Goal: Task Accomplishment & Management: Complete application form

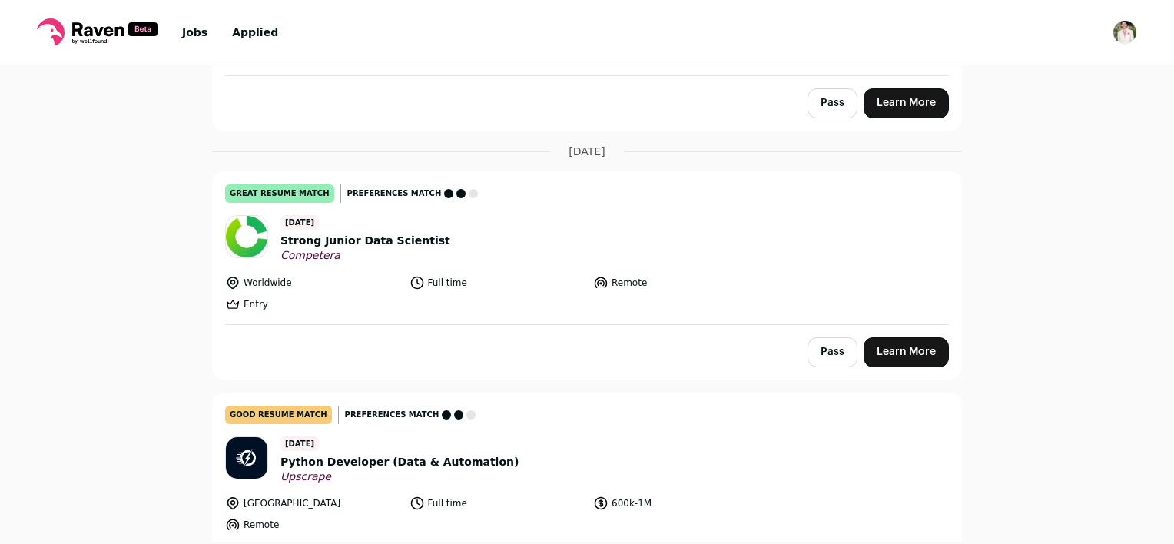
scroll to position [2781, 0]
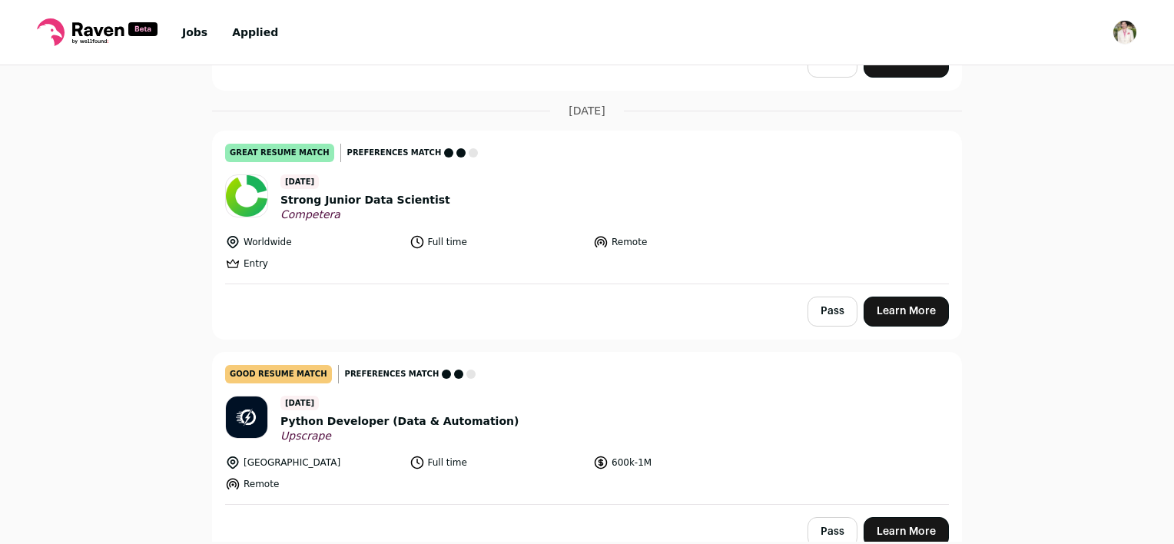
click at [931, 517] on link "Learn More" at bounding box center [905, 532] width 85 height 30
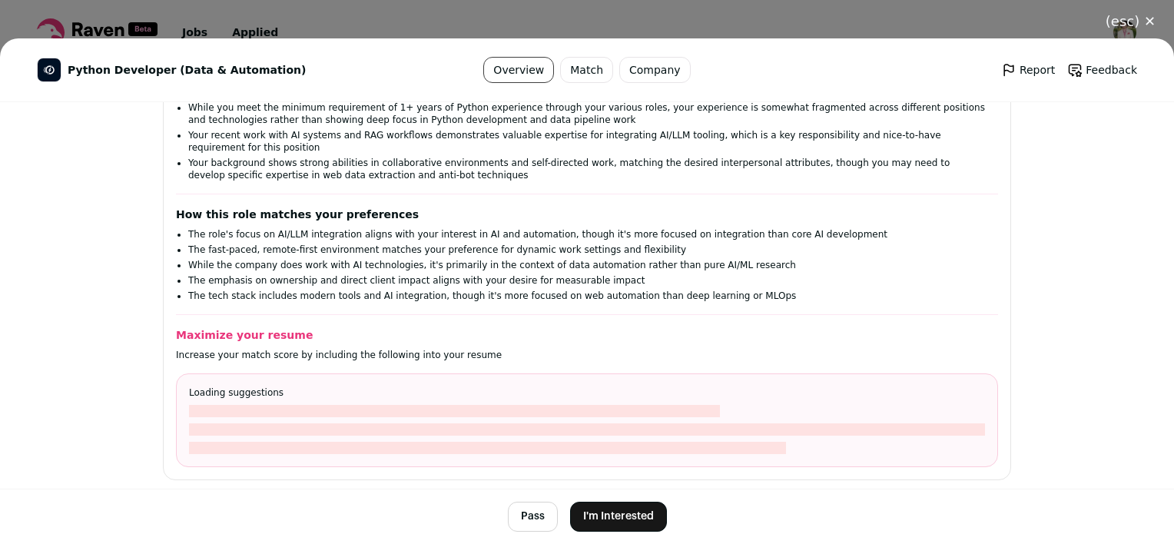
scroll to position [230, 0]
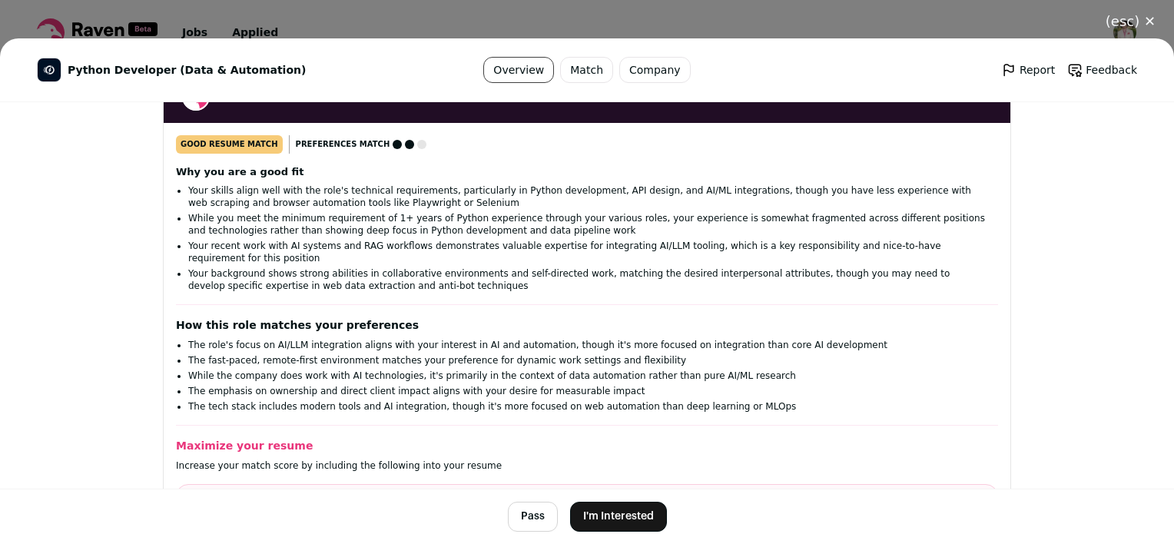
click at [623, 512] on button "I'm Interested" at bounding box center [618, 517] width 97 height 30
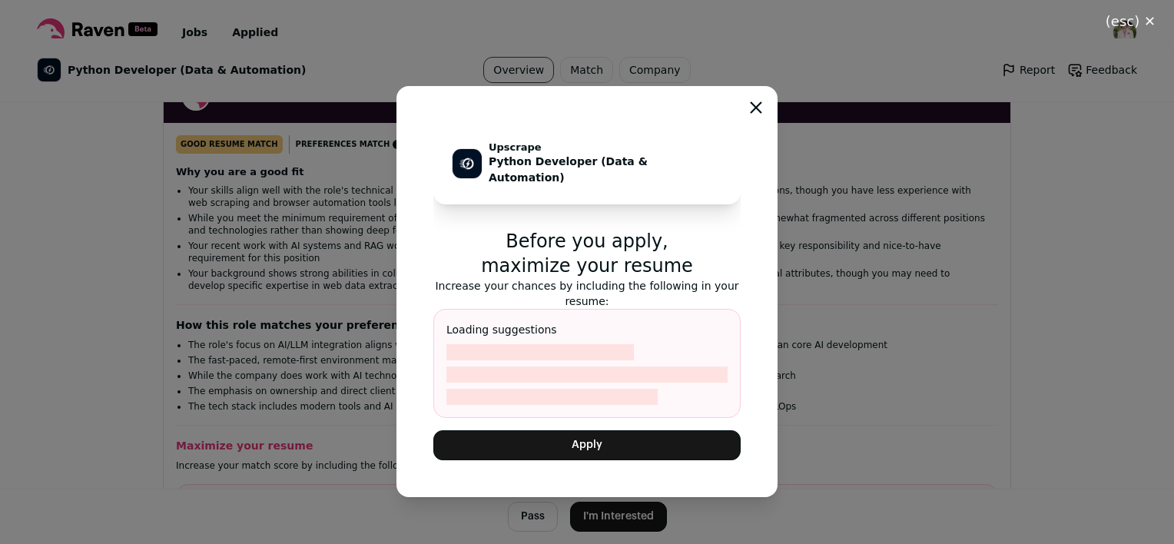
click at [594, 448] on button "Apply" at bounding box center [586, 445] width 307 height 30
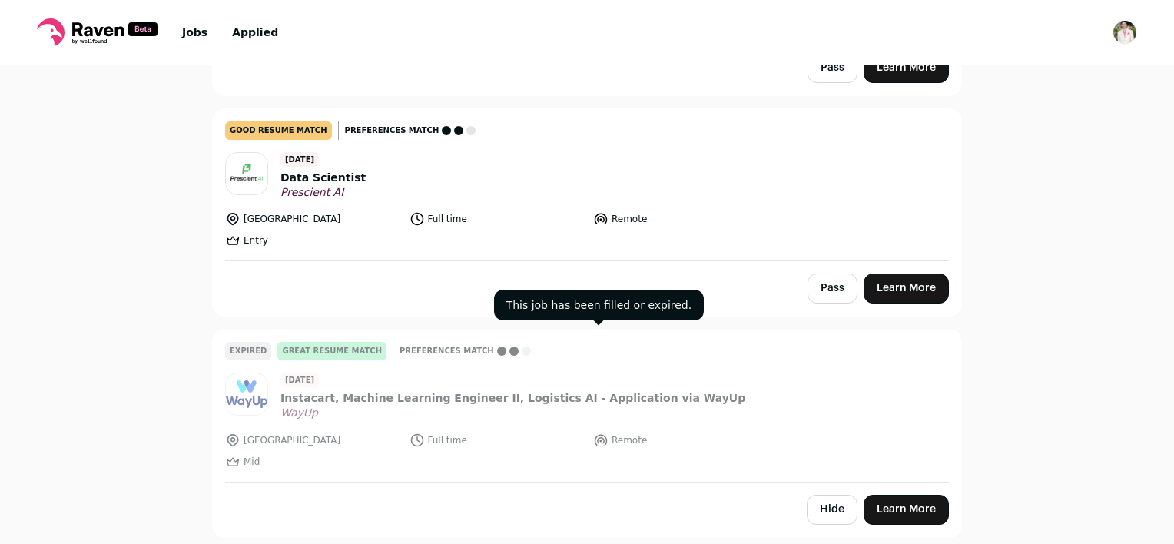
scroll to position [2101, 0]
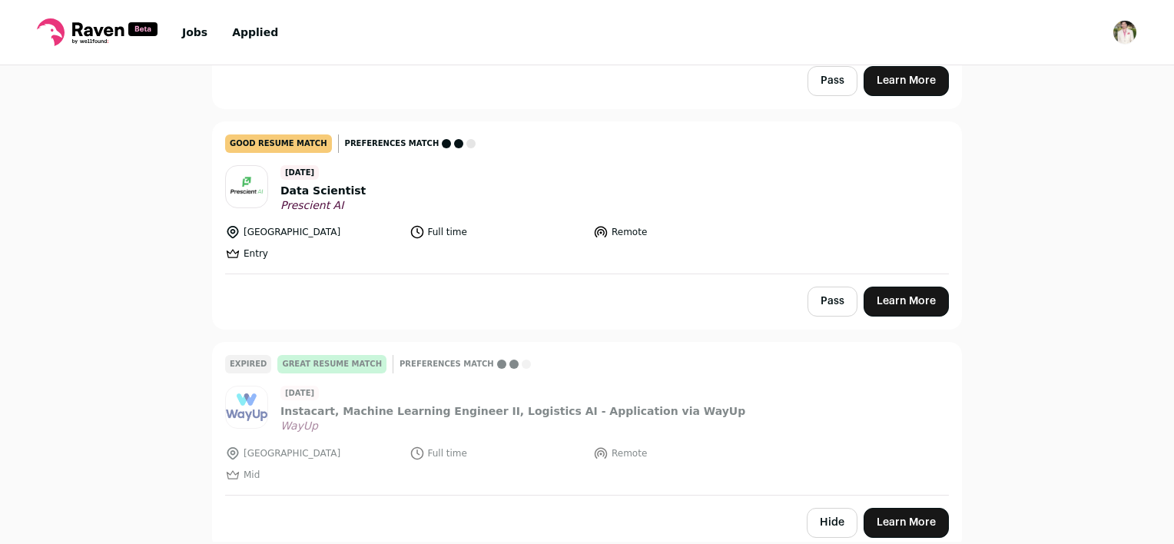
click at [882, 286] on link "Learn More" at bounding box center [905, 301] width 85 height 30
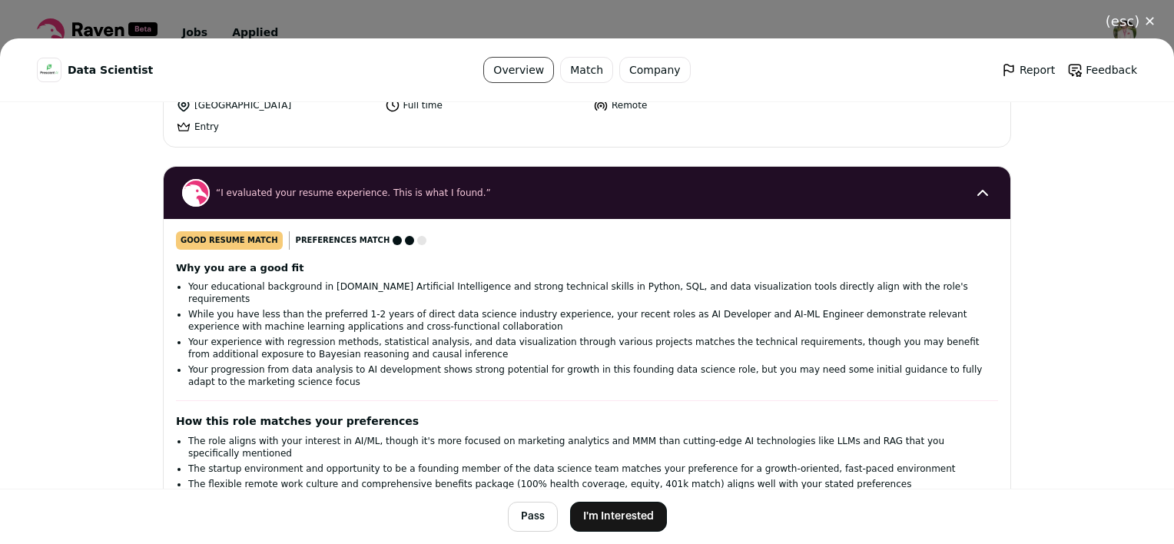
scroll to position [230, 0]
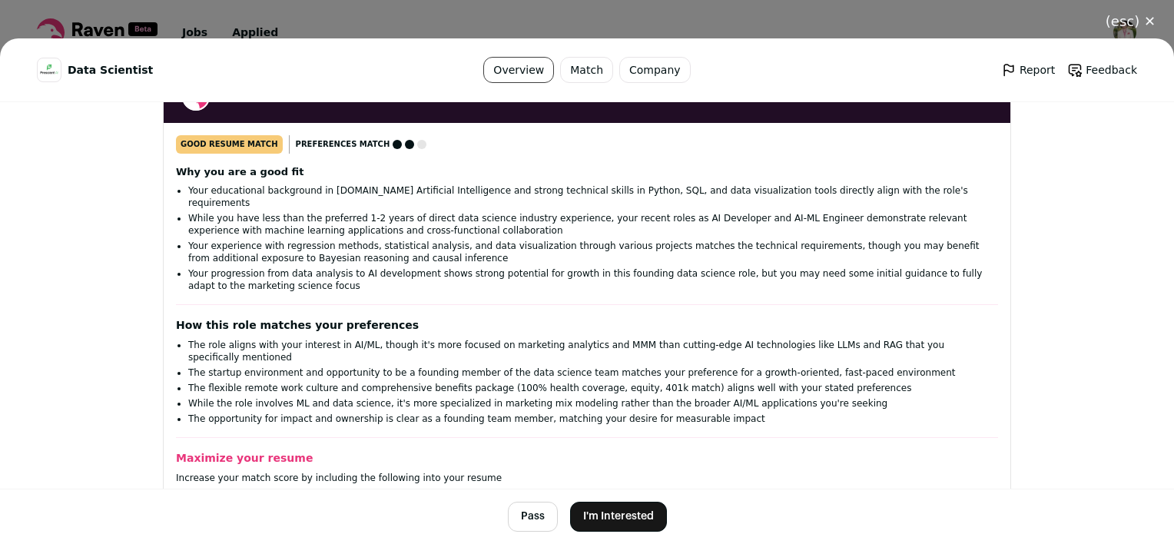
click at [618, 518] on button "I'm Interested" at bounding box center [618, 517] width 97 height 30
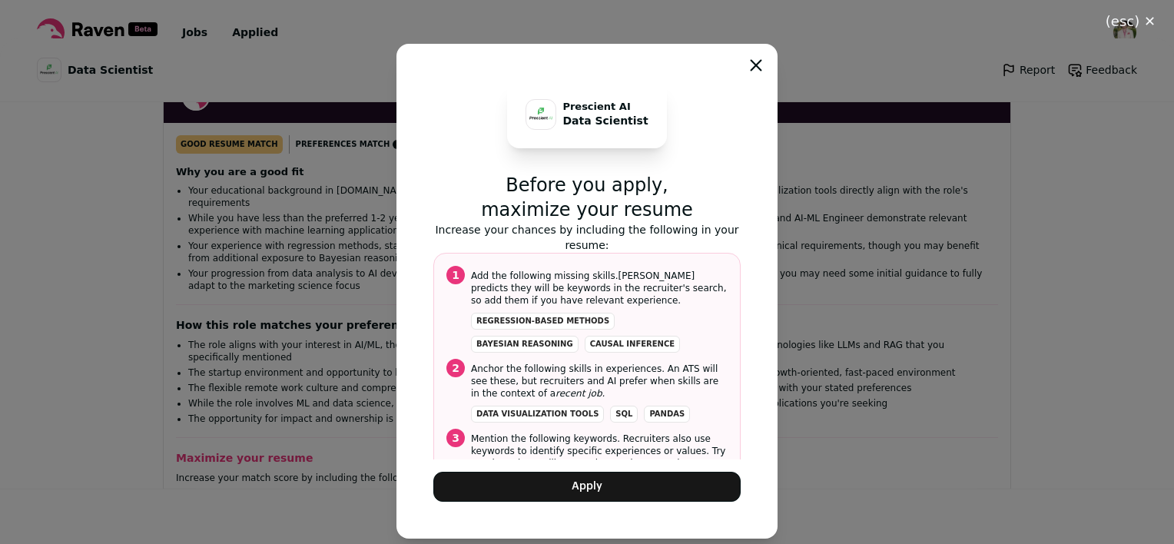
click at [578, 484] on button "Apply" at bounding box center [586, 487] width 307 height 30
